Goal: Navigation & Orientation: Find specific page/section

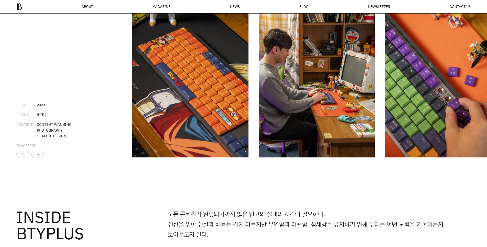
scroll to position [1180, 0]
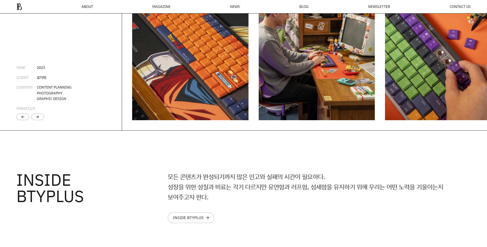
click at [189, 83] on img "1 / 6" at bounding box center [190, 33] width 116 height 174
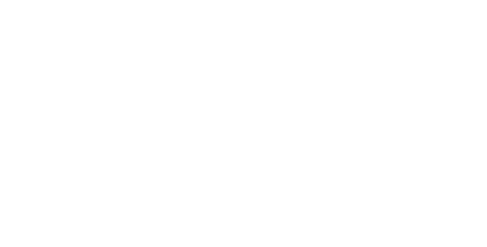
click at [0, 0] on html at bounding box center [0, 0] width 0 height 0
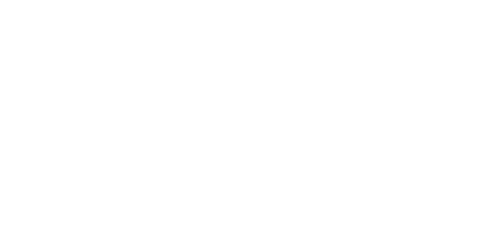
click at [0, 0] on html at bounding box center [0, 0] width 0 height 0
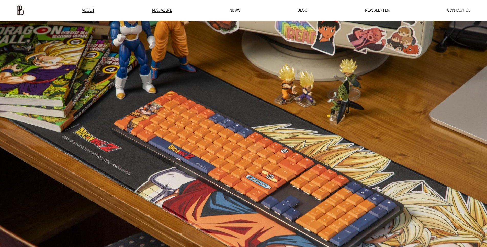
click at [87, 8] on span "ABOUT" at bounding box center [87, 10] width 13 height 4
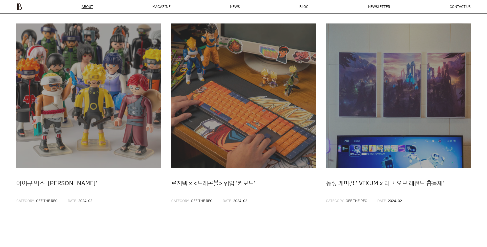
scroll to position [1122, 0]
